Goal: Transaction & Acquisition: Purchase product/service

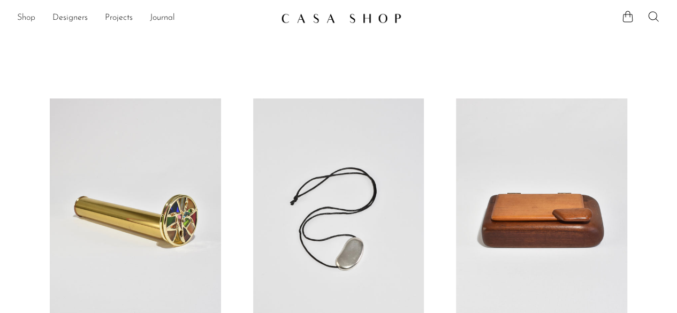
click at [22, 19] on link "Shop" at bounding box center [26, 18] width 18 height 14
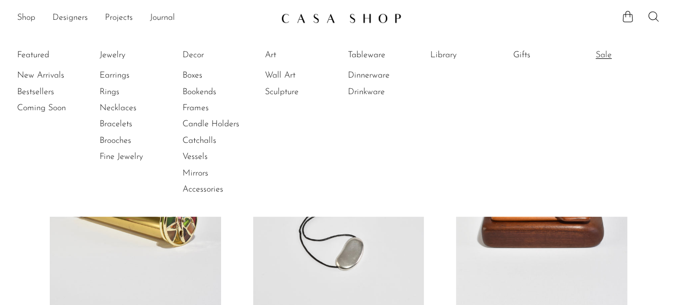
click at [607, 56] on link "Sale" at bounding box center [636, 55] width 80 height 12
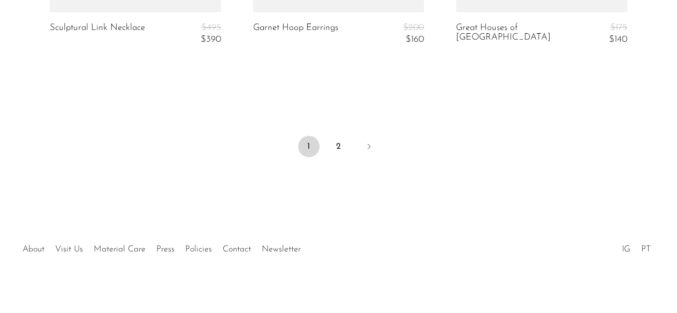
scroll to position [3619, 0]
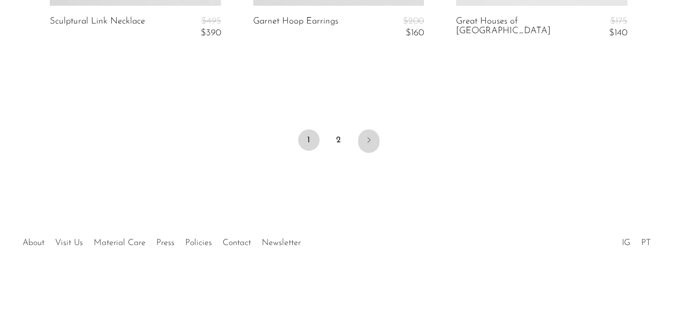
click at [370, 138] on icon "Next" at bounding box center [369, 140] width 9 height 9
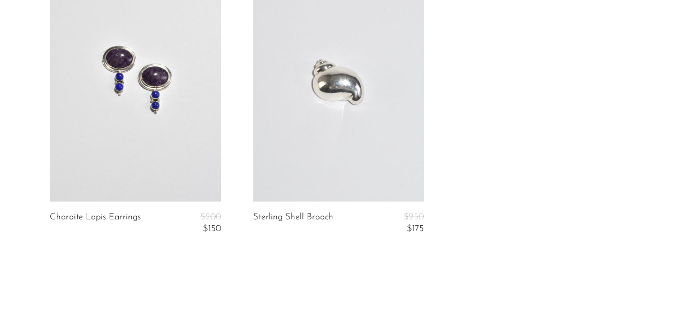
scroll to position [1332, 0]
